Goal: Information Seeking & Learning: Learn about a topic

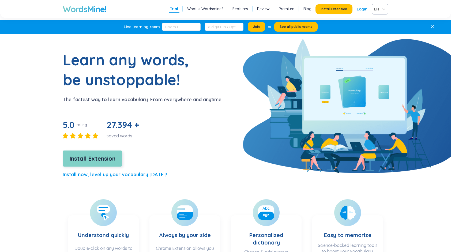
click at [99, 160] on span "Install Extension" at bounding box center [92, 158] width 46 height 9
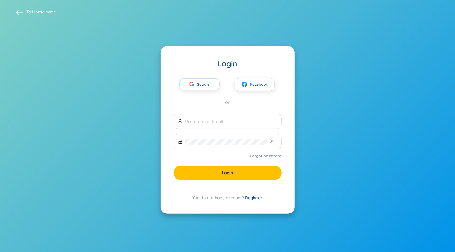
click at [258, 196] on link "Register" at bounding box center [254, 197] width 17 height 5
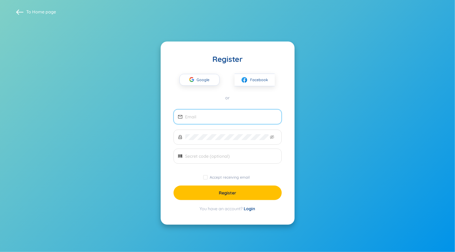
click at [227, 115] on input "email" at bounding box center [231, 117] width 92 height 6
click at [206, 84] on span "Google" at bounding box center [205, 79] width 16 height 11
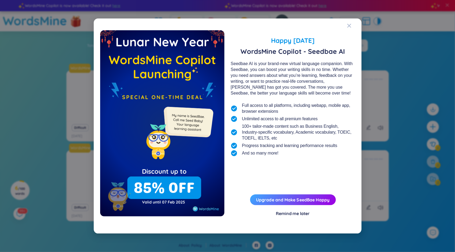
click at [294, 213] on div "Remind me later" at bounding box center [293, 214] width 34 height 6
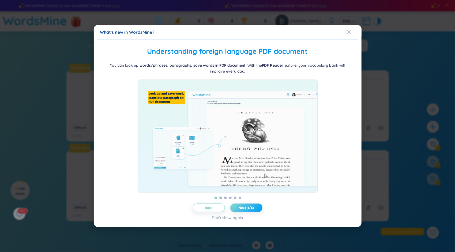
click at [257, 212] on button "Next (1/6)" at bounding box center [247, 208] width 32 height 9
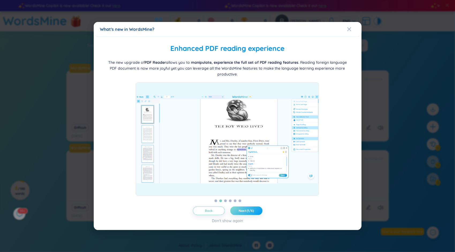
click at [257, 213] on button "Next (1/6)" at bounding box center [247, 211] width 32 height 9
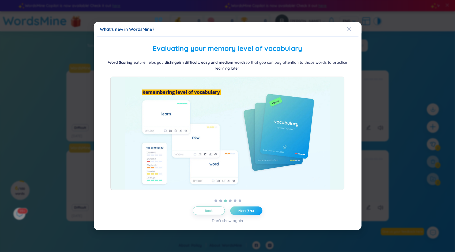
click at [257, 213] on button "Next (3/6)" at bounding box center [247, 211] width 32 height 9
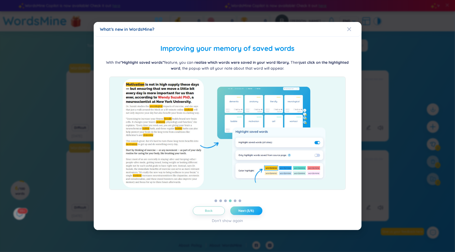
click at [257, 213] on button "Next (3/6)" at bounding box center [247, 211] width 32 height 9
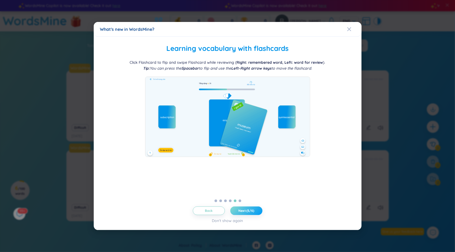
click at [257, 213] on button "Next (5/6)" at bounding box center [247, 211] width 32 height 9
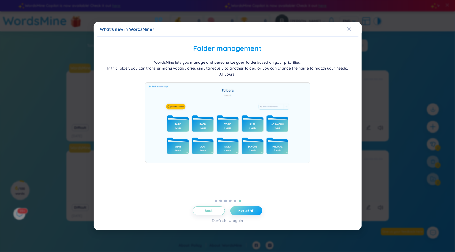
click at [257, 213] on button "Next (5/6)" at bounding box center [247, 211] width 32 height 9
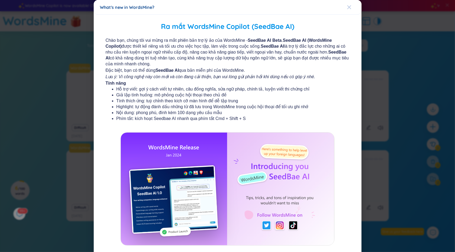
click at [347, 4] on div "Close" at bounding box center [349, 7] width 4 height 14
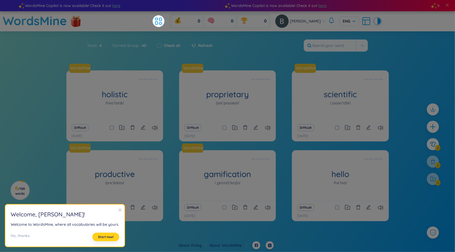
click at [116, 239] on button "Start now!" at bounding box center [105, 237] width 27 height 9
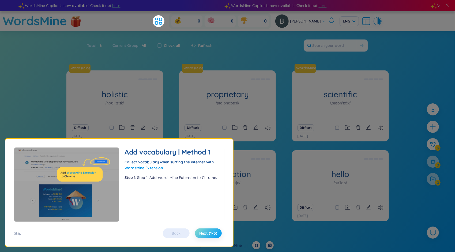
click at [203, 231] on button "Next (1/5)" at bounding box center [208, 234] width 27 height 10
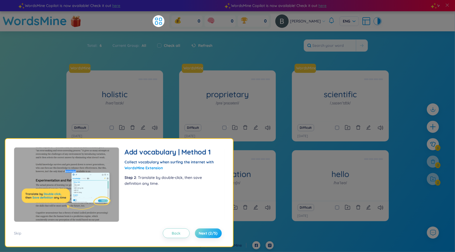
click at [203, 231] on button "Next (2/5)" at bounding box center [208, 234] width 27 height 10
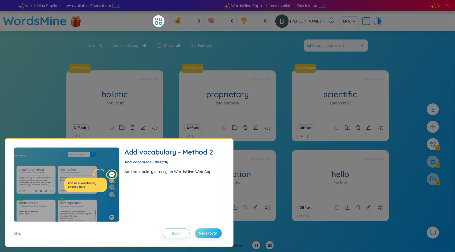
click at [203, 231] on button "Next (3/5)" at bounding box center [208, 234] width 27 height 10
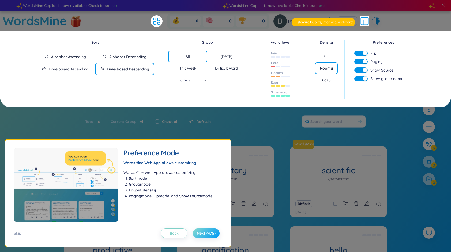
click at [203, 231] on button "Next (4/5)" at bounding box center [206, 234] width 27 height 10
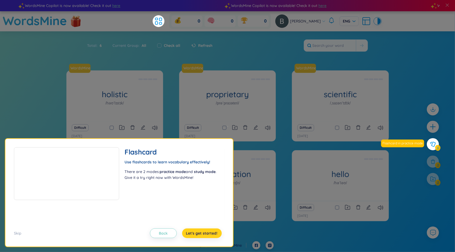
click at [203, 231] on button "Let's get started!" at bounding box center [202, 234] width 40 height 10
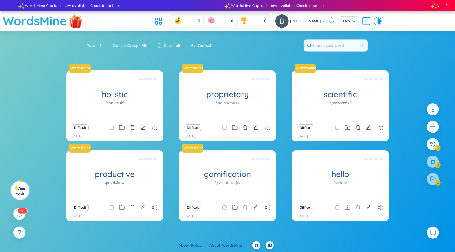
click at [78, 24] on img at bounding box center [76, 21] width 16 height 21
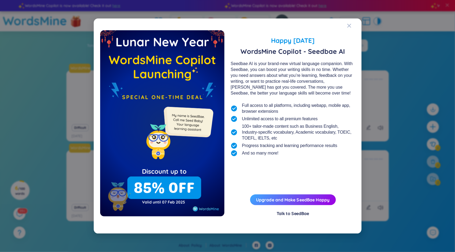
click at [285, 217] on div "Happy [DATE] WordsMine Copilot - Seedbae AI Seedbae AI is your brand-new virtua…" at bounding box center [227, 128] width 255 height 197
click at [287, 213] on div "Talk to SeedBae" at bounding box center [293, 214] width 32 height 6
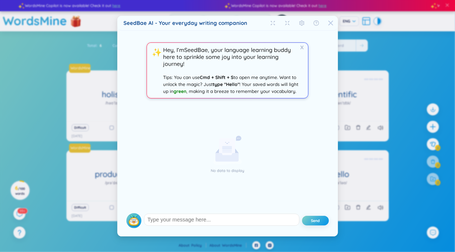
click at [326, 21] on span "Close" at bounding box center [331, 23] width 14 height 14
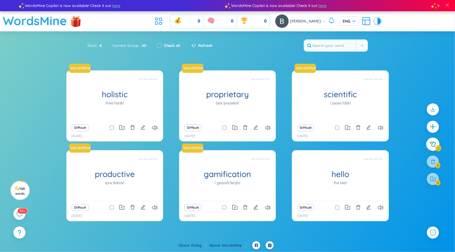
click at [436, 140] on button at bounding box center [433, 144] width 13 height 13
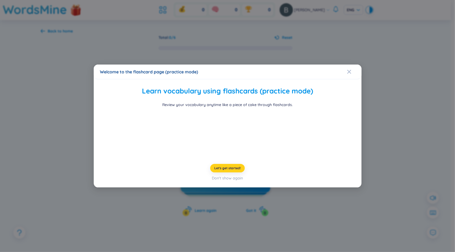
click at [220, 170] on span "Let's get started!" at bounding box center [227, 168] width 27 height 4
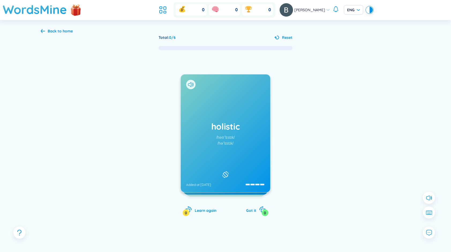
click at [218, 139] on div "/həʊˈlɪstɪk/" at bounding box center [226, 138] width 18 height 6
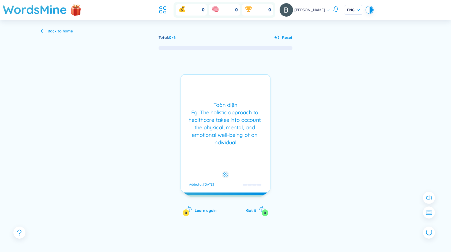
click at [223, 172] on icon at bounding box center [225, 175] width 5 height 6
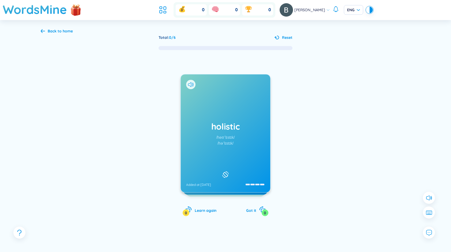
click at [186, 84] on div at bounding box center [190, 84] width 9 height 9
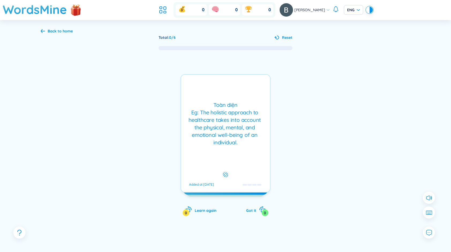
click at [208, 93] on div "Toàn diện Eg: The holistic approach to healthcare takes into account the physic…" at bounding box center [226, 133] width 90 height 118
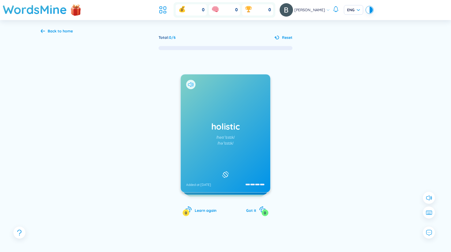
click at [192, 85] on icon at bounding box center [191, 84] width 6 height 5
click at [207, 94] on div "holistic /həʊˈlɪstɪk/ /həˈlɪstɪk/ Added at [DATE]" at bounding box center [226, 134] width 90 height 118
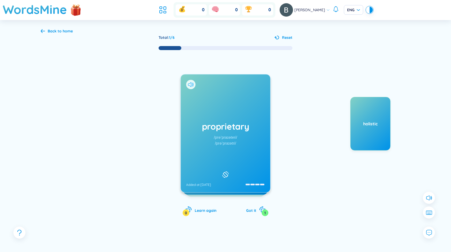
click at [193, 86] on icon at bounding box center [193, 85] width 1 height 4
click at [181, 84] on div "proprietary /prəˈpraɪəteri/ /prəˈpraɪətri/ Added at [DATE]" at bounding box center [226, 134] width 90 height 118
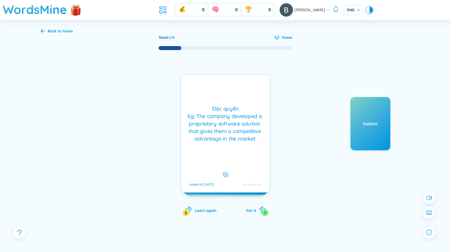
click at [205, 93] on div "Độc quyền Eg: The company developed a proprietary software solution that gives …" at bounding box center [226, 133] width 90 height 118
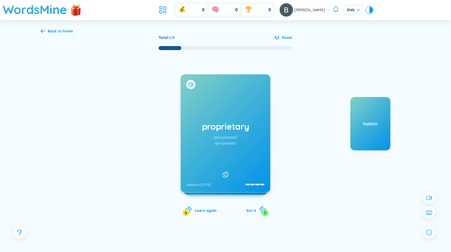
click at [190, 81] on div at bounding box center [190, 84] width 9 height 9
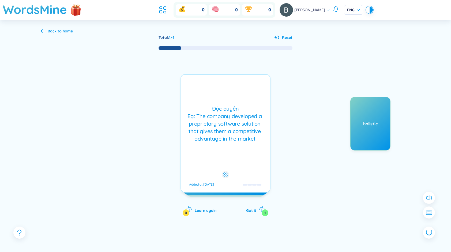
click at [197, 91] on div "proprietary /prəˈpraɪəteri/ /prəˈpraɪətri/ Added at [DATE] Độc quyền Eg: The co…" at bounding box center [226, 133] width 90 height 118
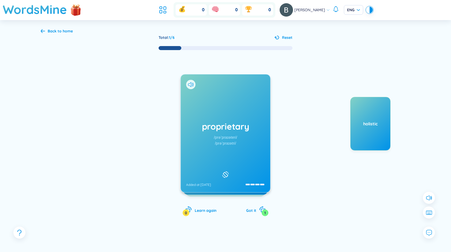
click at [193, 85] on icon at bounding box center [191, 84] width 6 height 5
click at [61, 32] on div "Back to home" at bounding box center [60, 31] width 25 height 6
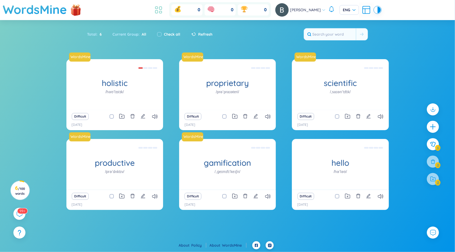
click at [164, 13] on icon at bounding box center [159, 10] width 10 height 10
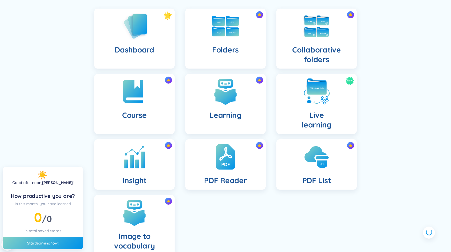
scroll to position [54, 0]
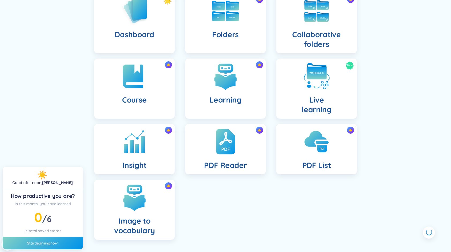
click at [35, 243] on div "Start learning now!" at bounding box center [43, 243] width 80 height 12
click at [61, 242] on div "Start learning now!" at bounding box center [43, 243] width 80 height 12
click at [271, 204] on ul "Dashboard Folders Collaborative folders Course Learning New Live learning Insig…" at bounding box center [225, 119] width 273 height 252
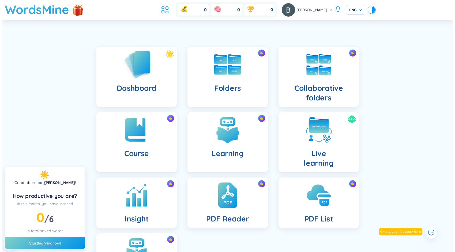
scroll to position [0, 0]
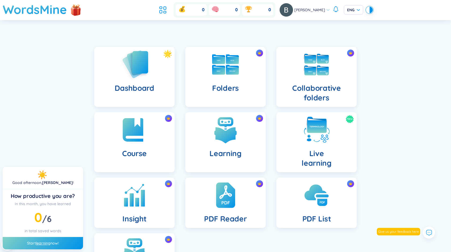
click at [159, 85] on div "Dashboard" at bounding box center [134, 77] width 80 height 60
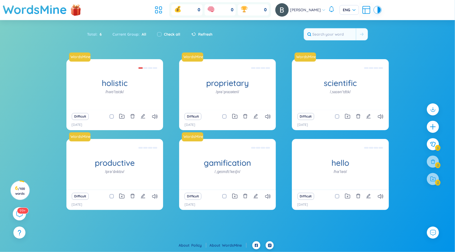
click at [22, 211] on sup "99+" at bounding box center [22, 211] width 11 height 6
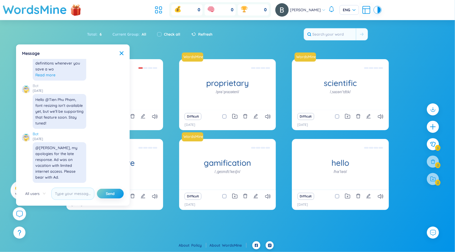
scroll to position [6198, 0]
click at [73, 221] on div "WordsMine holistic /həʊˈlɪstɪk/ Toàn diện Eg: The holistic approach to healthca…" at bounding box center [227, 143] width 455 height 168
